Goal: Navigation & Orientation: Find specific page/section

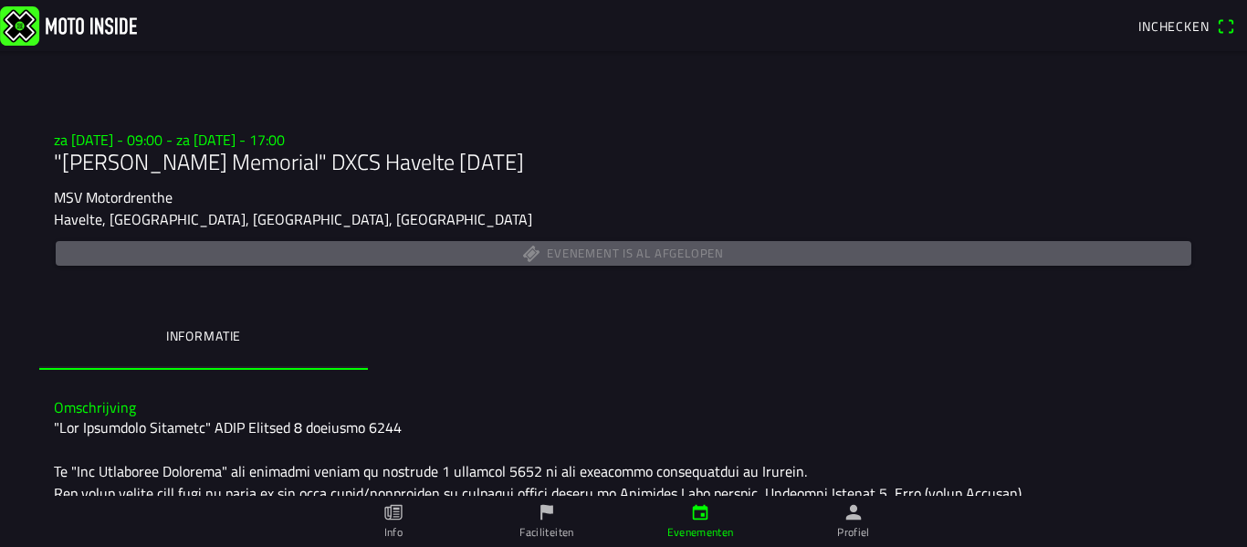
scroll to position [92, 0]
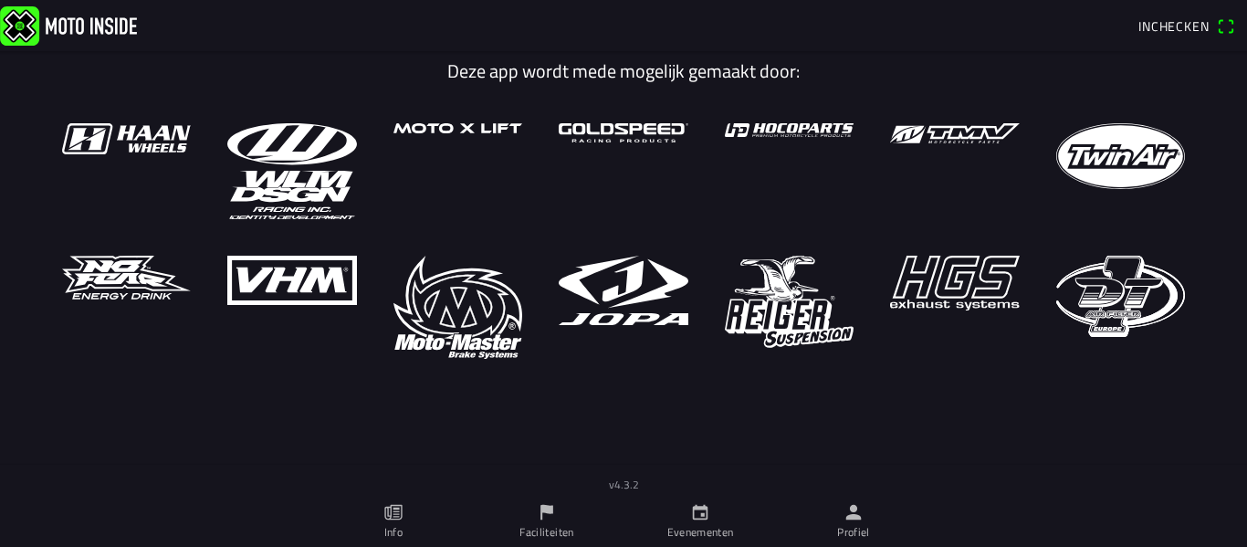
click at [395, 517] on icon "paper" at bounding box center [396, 513] width 6 height 10
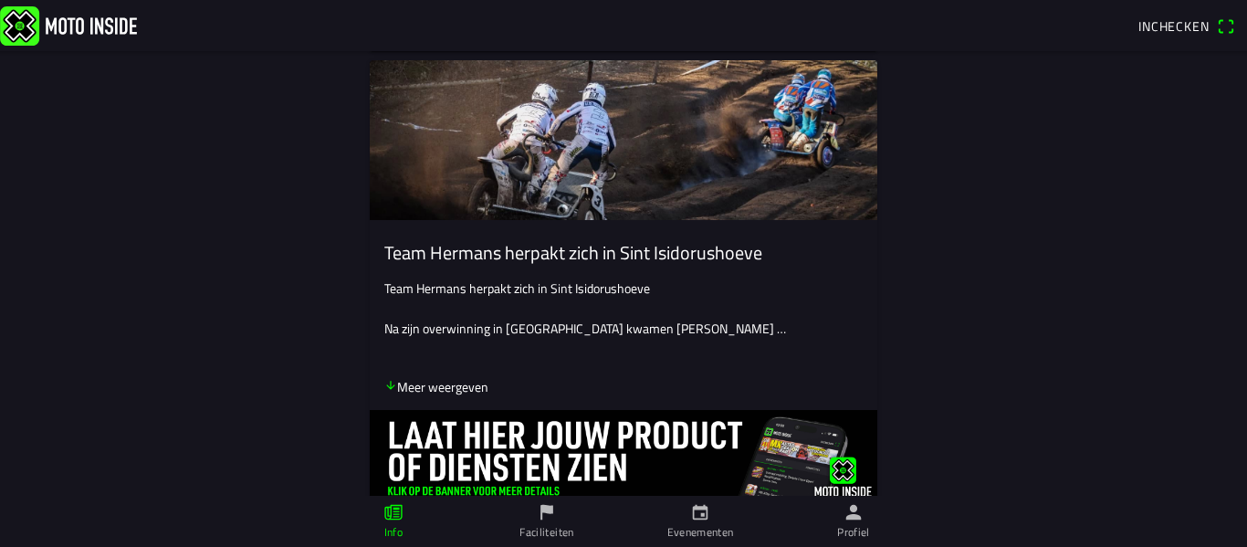
scroll to position [4435, 0]
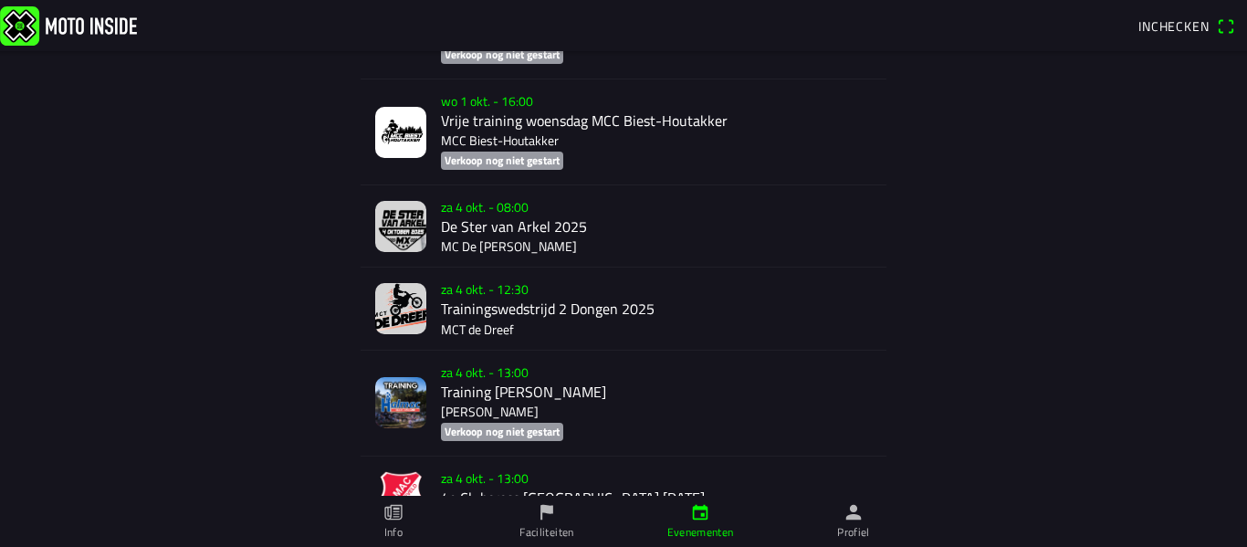
scroll to position [1931, 0]
